Goal: Obtain resource: Download file/media

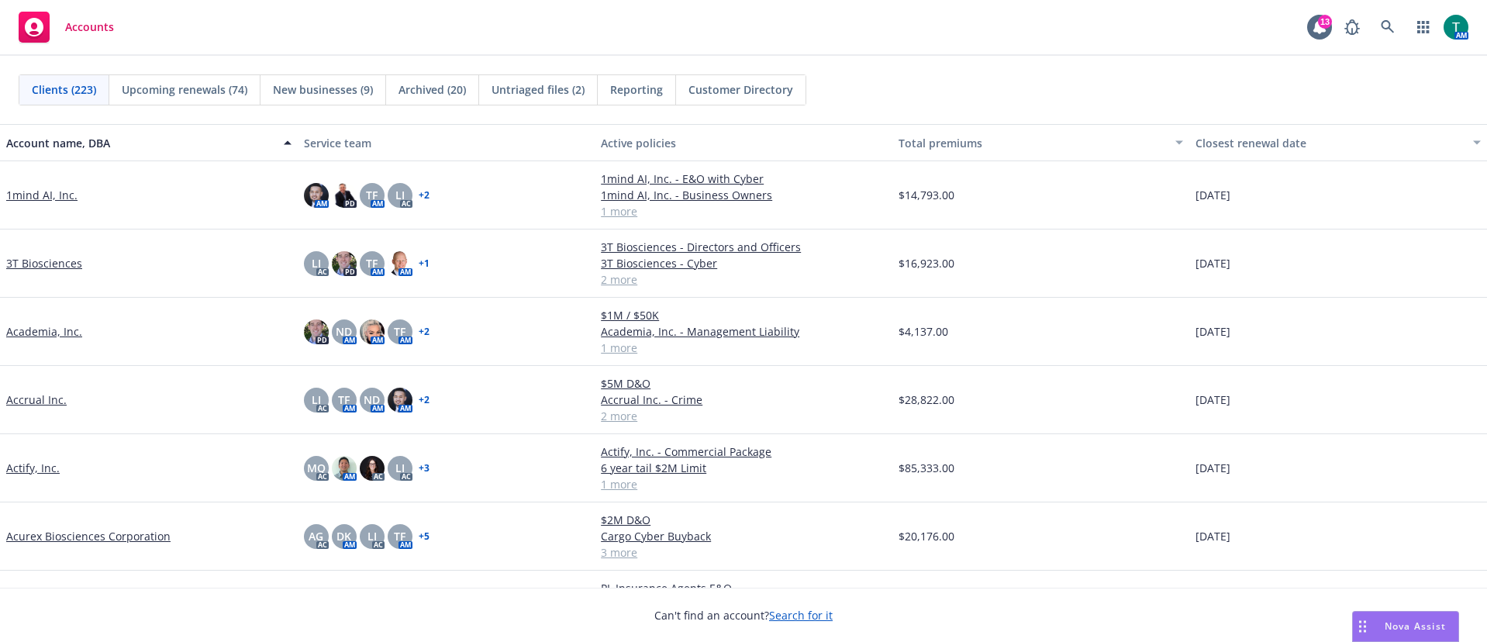
click at [1395, 627] on span "Nova Assist" at bounding box center [1415, 626] width 61 height 13
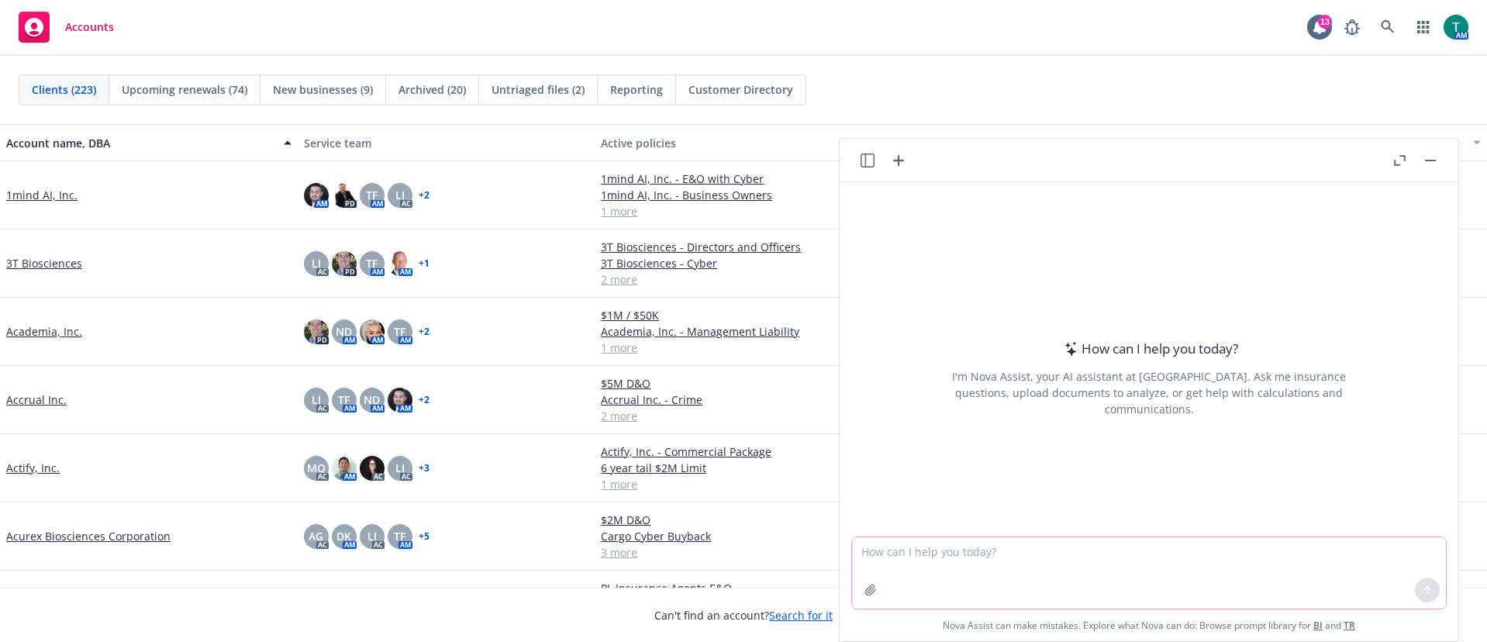
click at [1070, 554] on textarea at bounding box center [1149, 572] width 594 height 71
type textarea "create a budget based on the following information"
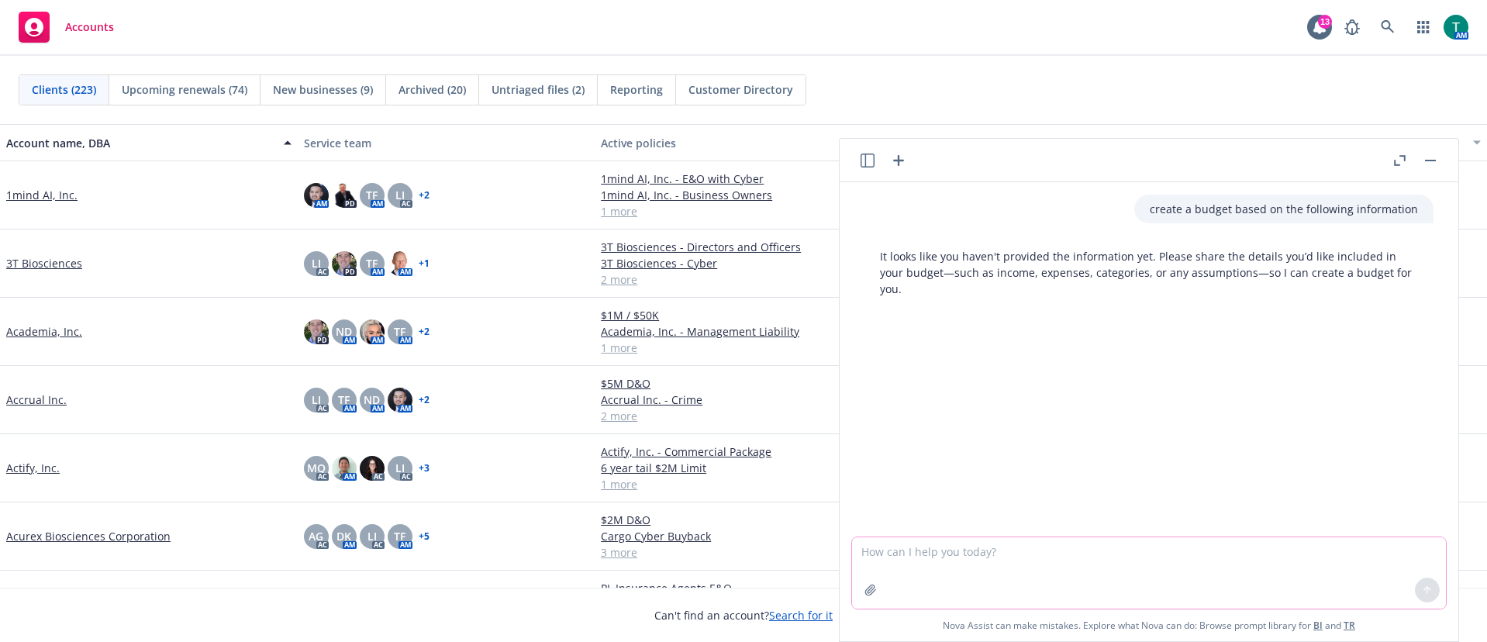
click at [882, 565] on textarea at bounding box center [1149, 572] width 594 height 71
click at [881, 552] on textarea at bounding box center [1149, 572] width 594 height 71
paste textarea "Monthly expenses Mortgage: $1,674 per month payment ($1,300 paid by tenant) Gro…"
type textarea "Monthly expenses Mortgage: $1,674 per month payment ($1,300 paid by tenant) Gro…"
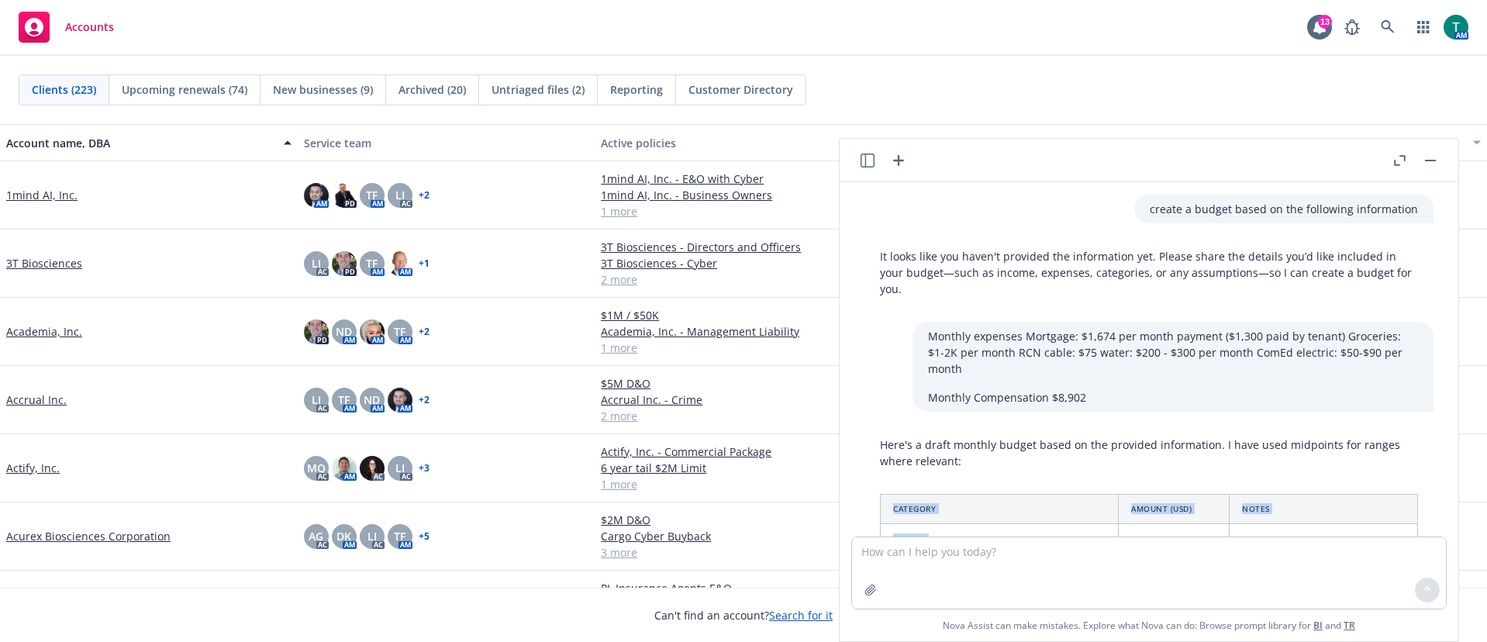
drag, startPoint x: 1268, startPoint y: 327, endPoint x: 871, endPoint y: 492, distance: 429.8
copy div "Category Amount (USD) Notes Income Compensation $8,902 Mortgage Rent (Tenant Co…"
click at [966, 566] on textarea at bounding box center [1149, 572] width 594 height 71
type textarea "What's a good way to keep track of grocery expenses per month"
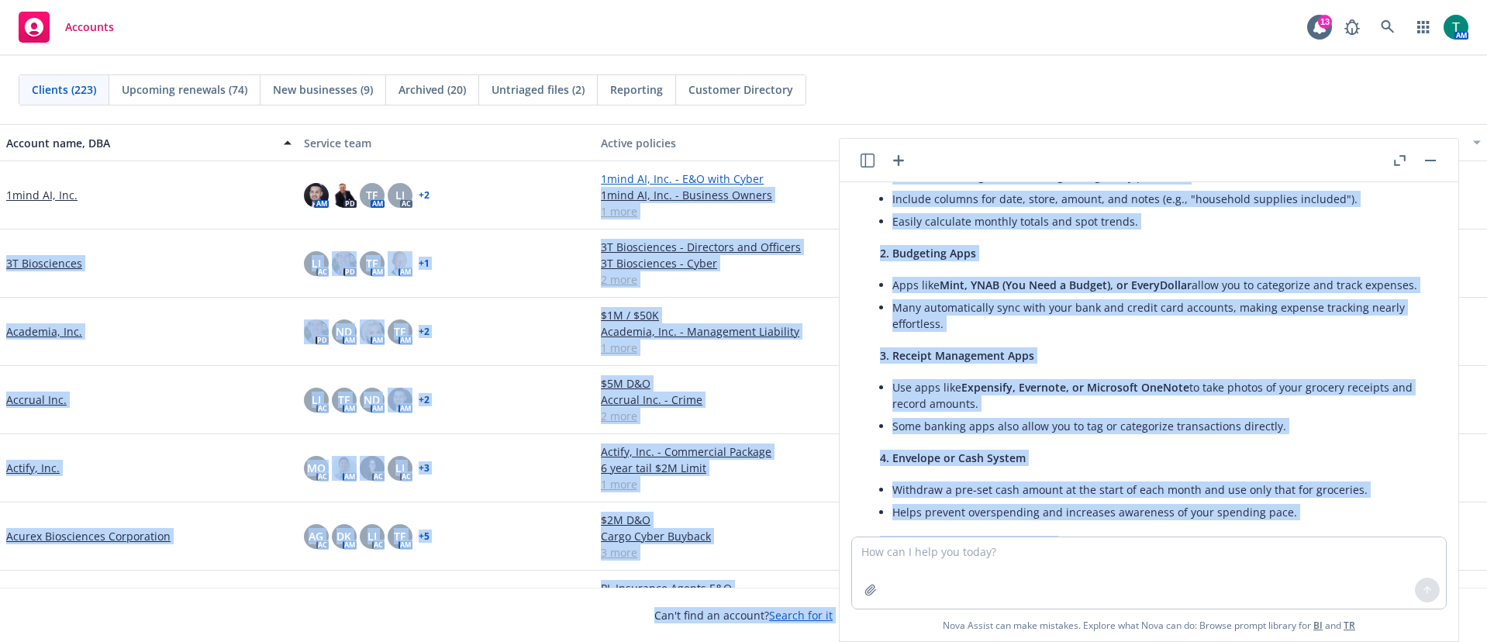
scroll to position [976, 0]
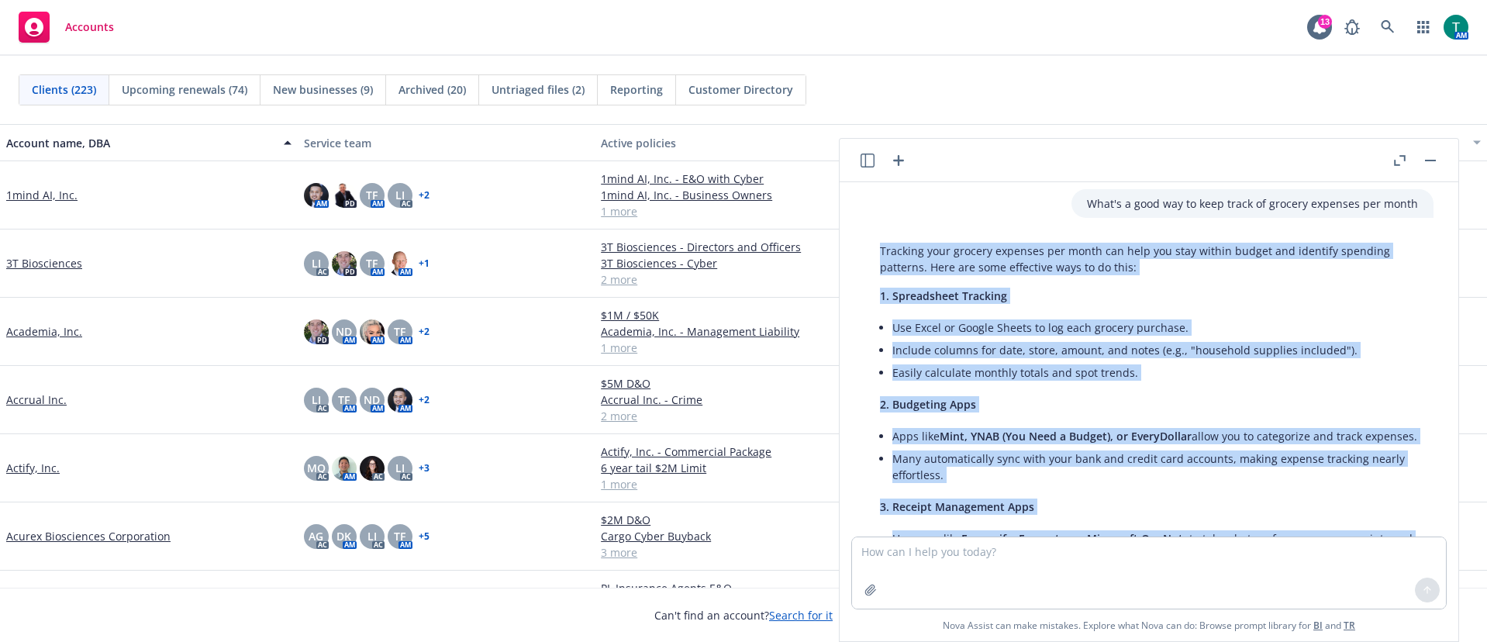
drag, startPoint x: 1300, startPoint y: 385, endPoint x: 878, endPoint y: 253, distance: 442.2
click at [878, 253] on div "Tracking your grocery expenses per month can help you stay within budget and id…" at bounding box center [1149, 587] width 569 height 701
copy div "Tracking your grocery expenses per month can help you stay within budget and id…"
click at [993, 572] on textarea at bounding box center [1149, 572] width 594 height 71
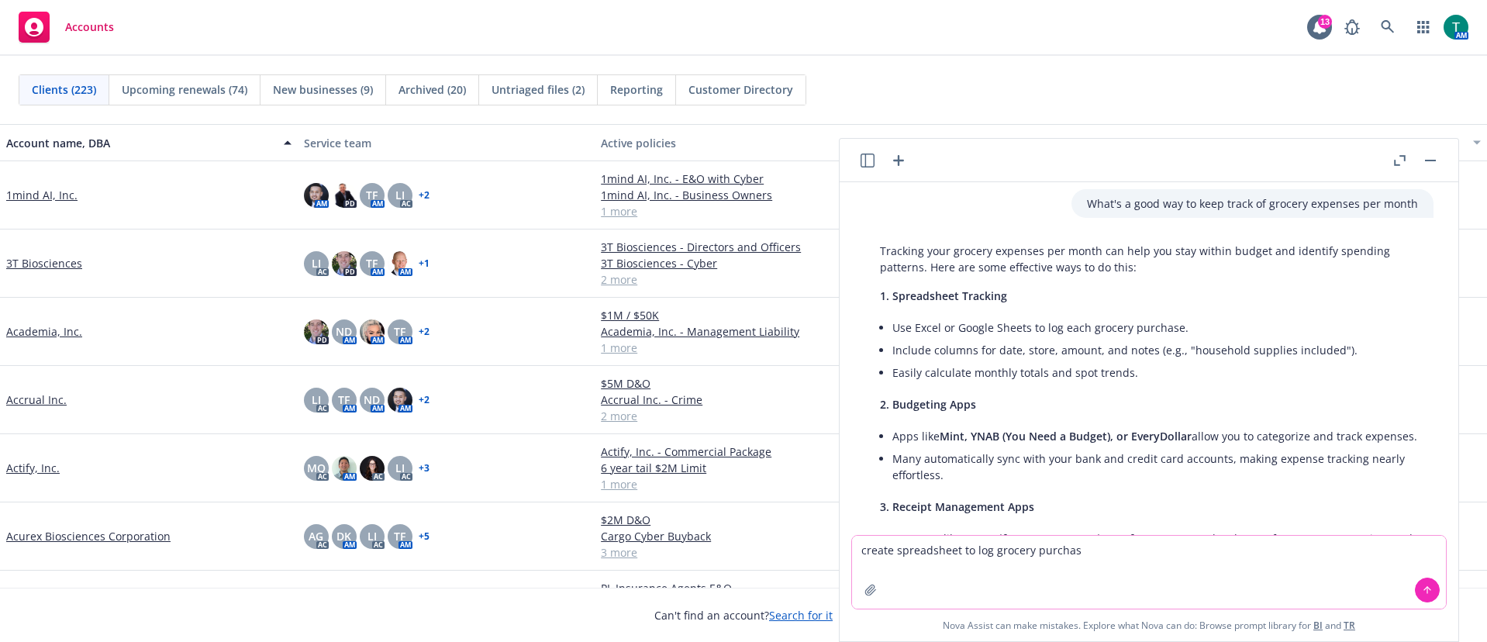
type textarea "create spreadsheet to log grocery purchase"
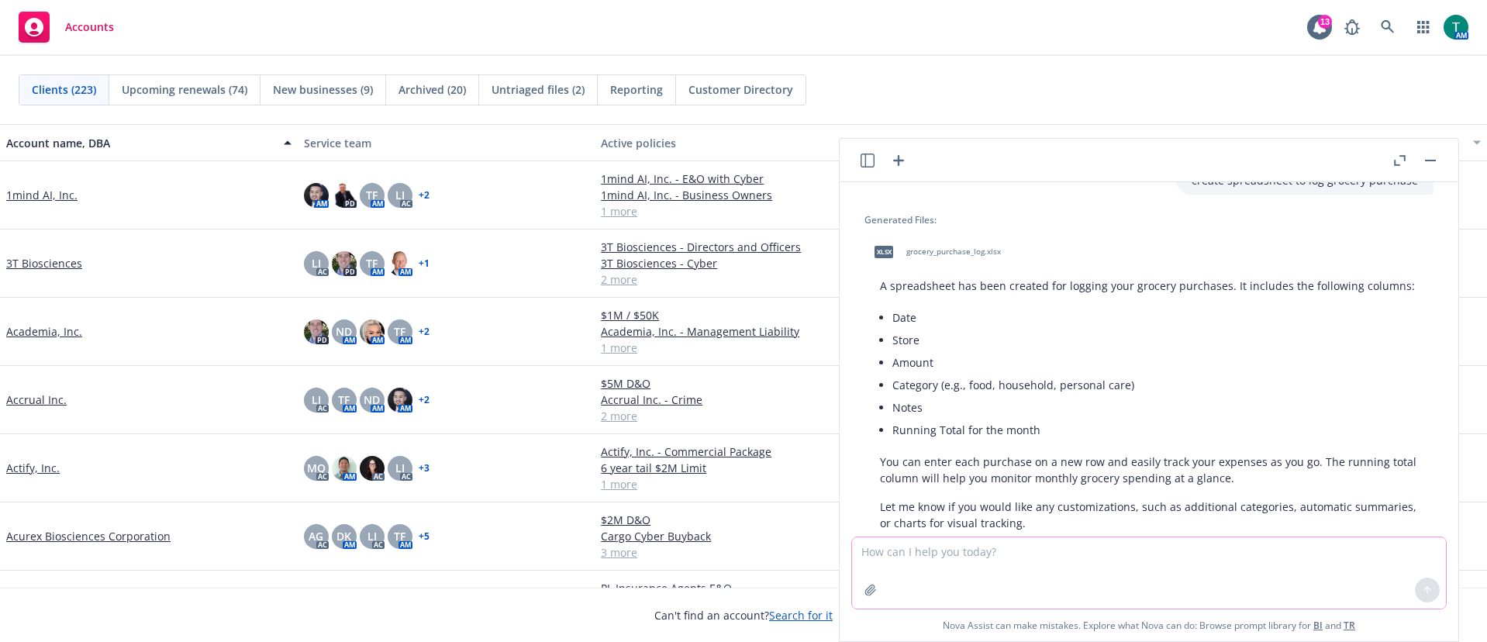
scroll to position [1681, 0]
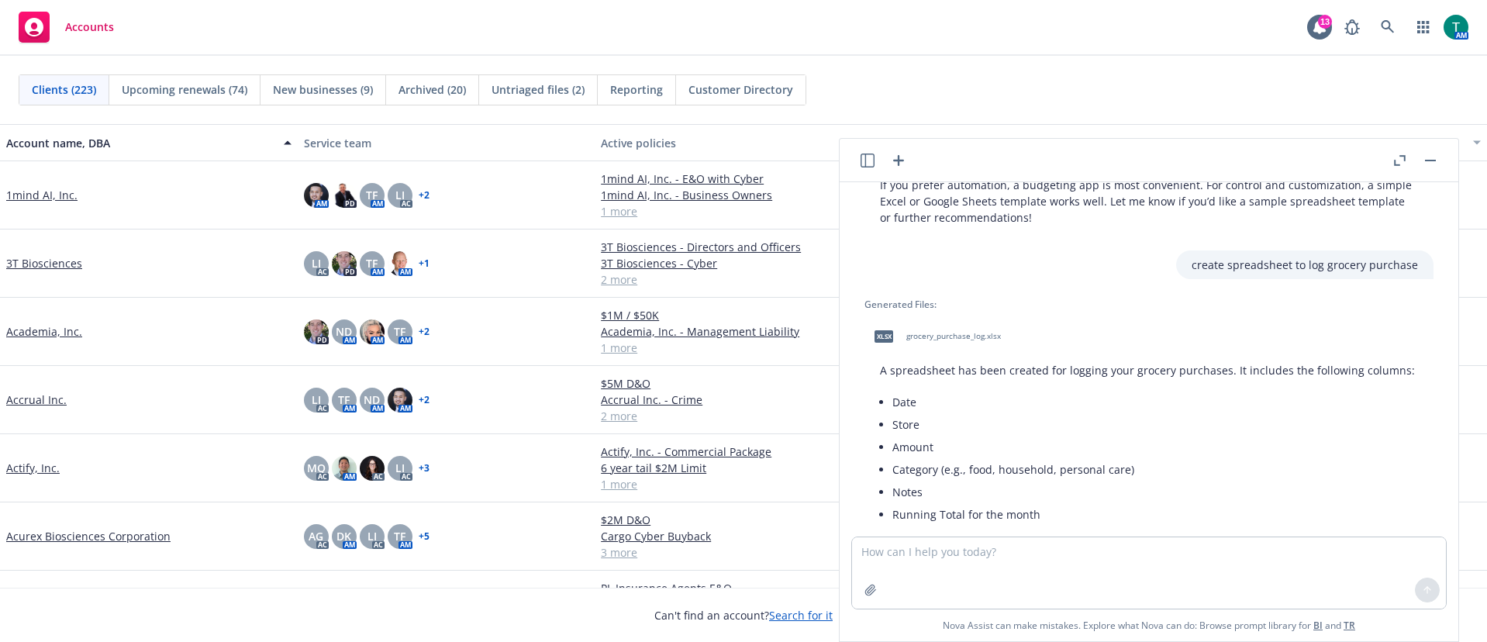
click at [916, 341] on span "grocery_purchase_log.xlsx" at bounding box center [954, 336] width 95 height 10
